Goal: Check status: Check status

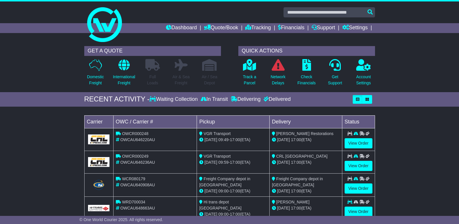
click at [112, 76] on div "International Freight" at bounding box center [124, 74] width 29 height 30
click at [104, 78] on div "Domestic Freight" at bounding box center [95, 74] width 28 height 30
click at [100, 79] on p "Domestic Freight" at bounding box center [95, 80] width 17 height 12
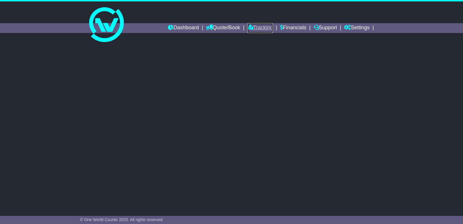
click at [255, 30] on link "Tracking" at bounding box center [259, 28] width 25 height 10
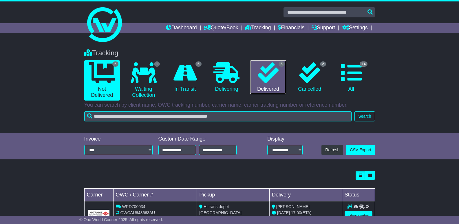
click at [265, 69] on icon at bounding box center [268, 72] width 21 height 21
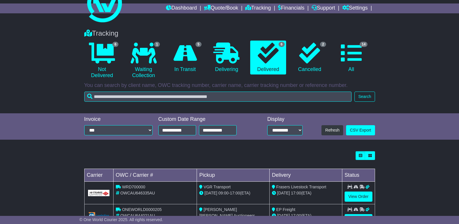
scroll to position [18, 0]
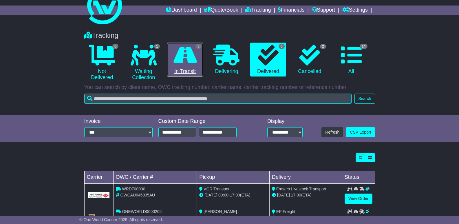
click at [200, 63] on link "5 In Transit" at bounding box center [185, 60] width 36 height 34
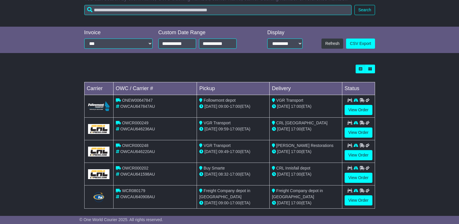
scroll to position [111, 0]
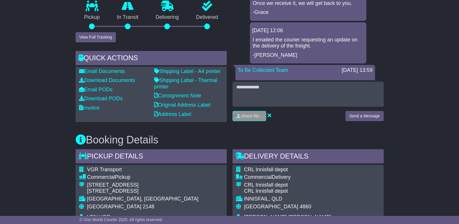
scroll to position [87, 0]
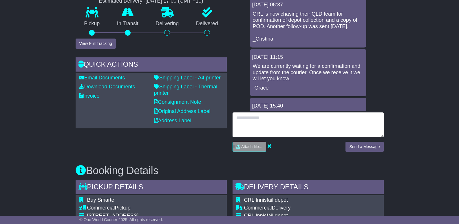
click at [270, 121] on textarea at bounding box center [307, 124] width 151 height 25
type textarea "**********"
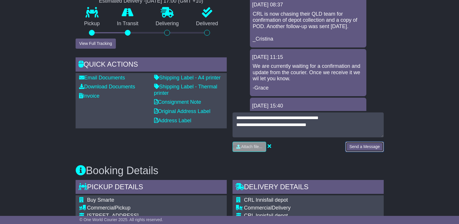
click at [368, 142] on button "Send a Message" at bounding box center [364, 147] width 38 height 10
